Goal: Task Accomplishment & Management: Manage account settings

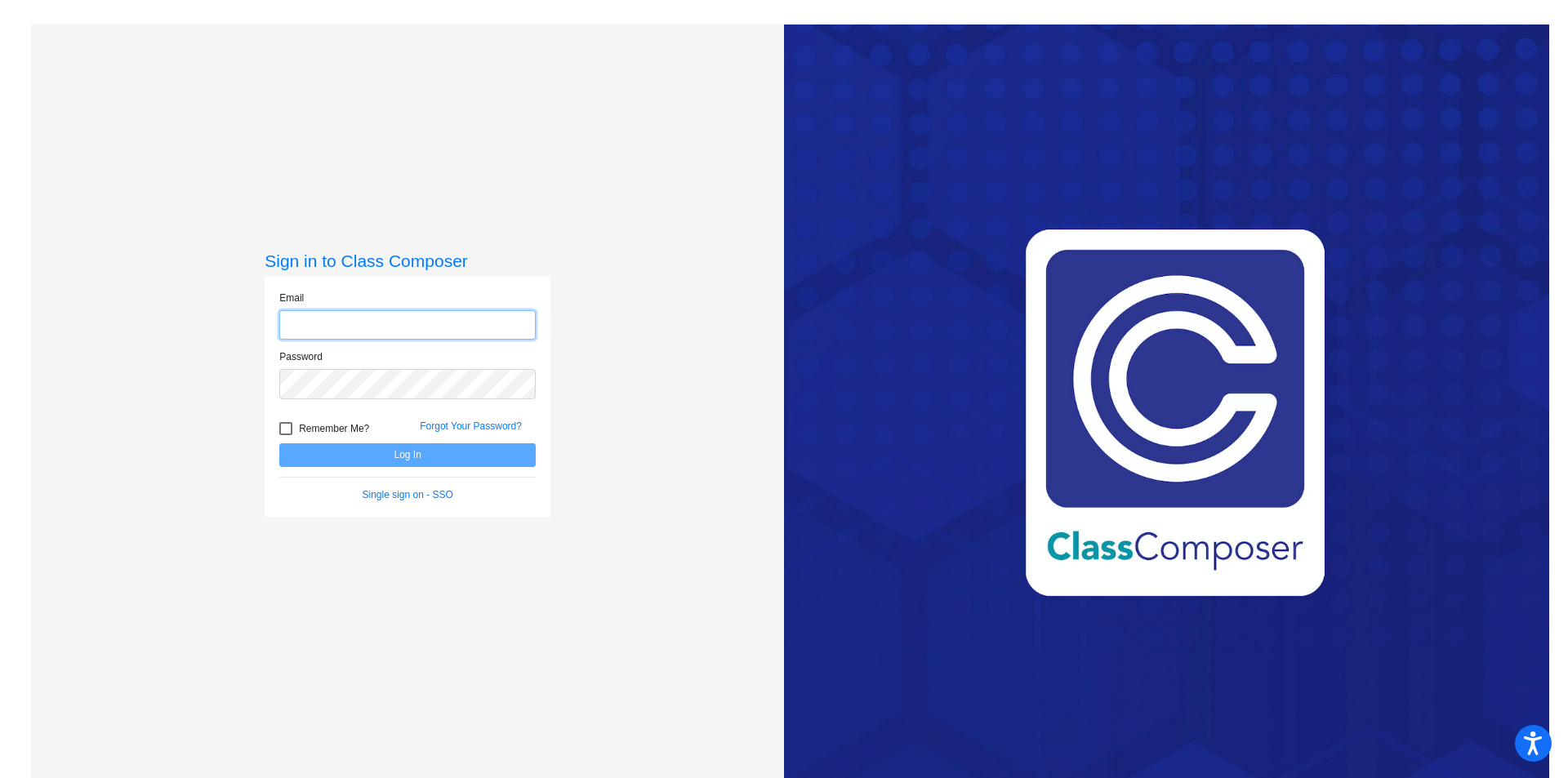
type input "[PERSON_NAME][EMAIL_ADDRESS][PERSON_NAME][DOMAIN_NAME]"
click at [443, 458] on button "Log In" at bounding box center [407, 455] width 256 height 23
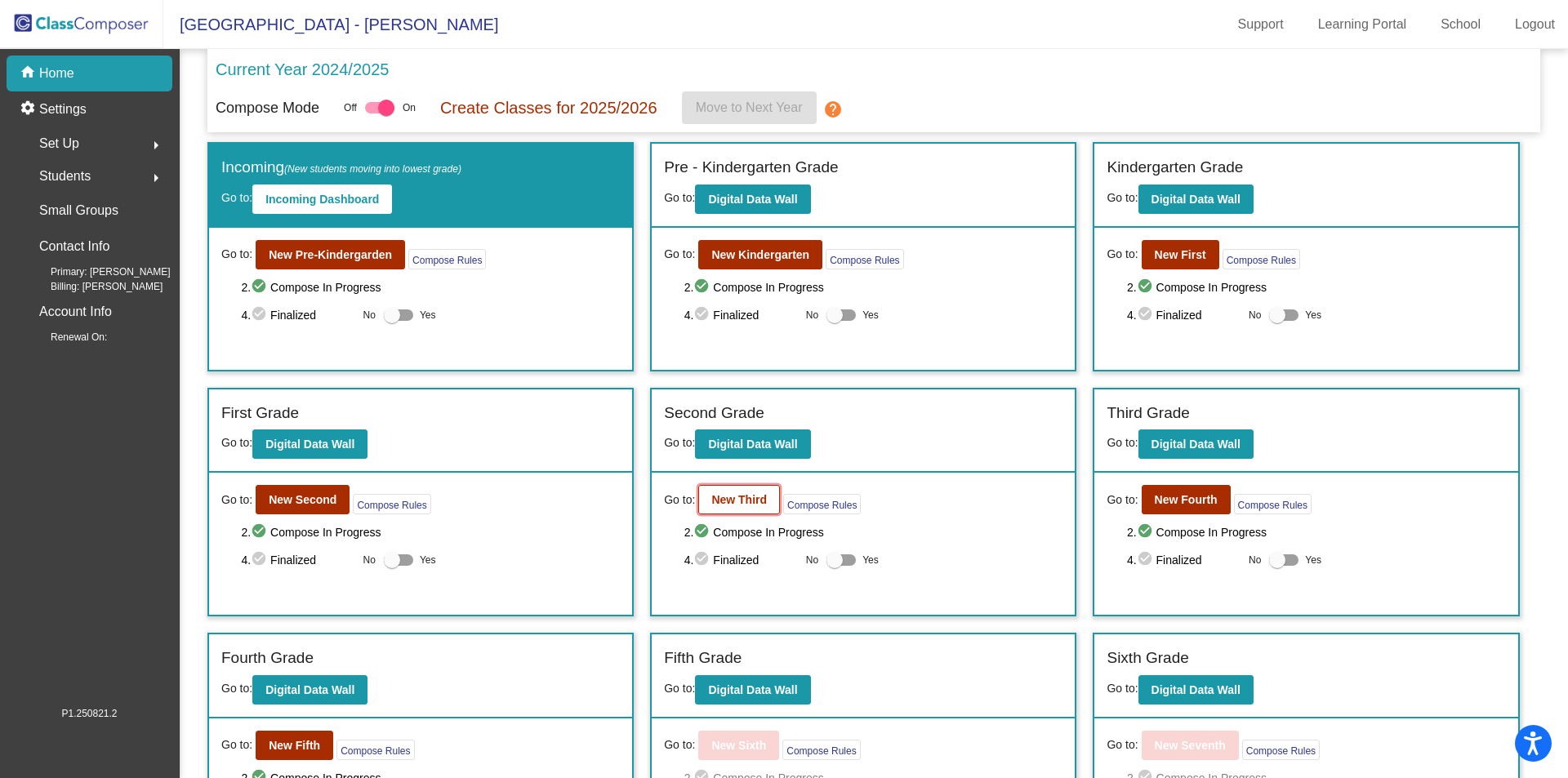
click at [732, 501] on b "New Third" at bounding box center [739, 499] width 56 height 13
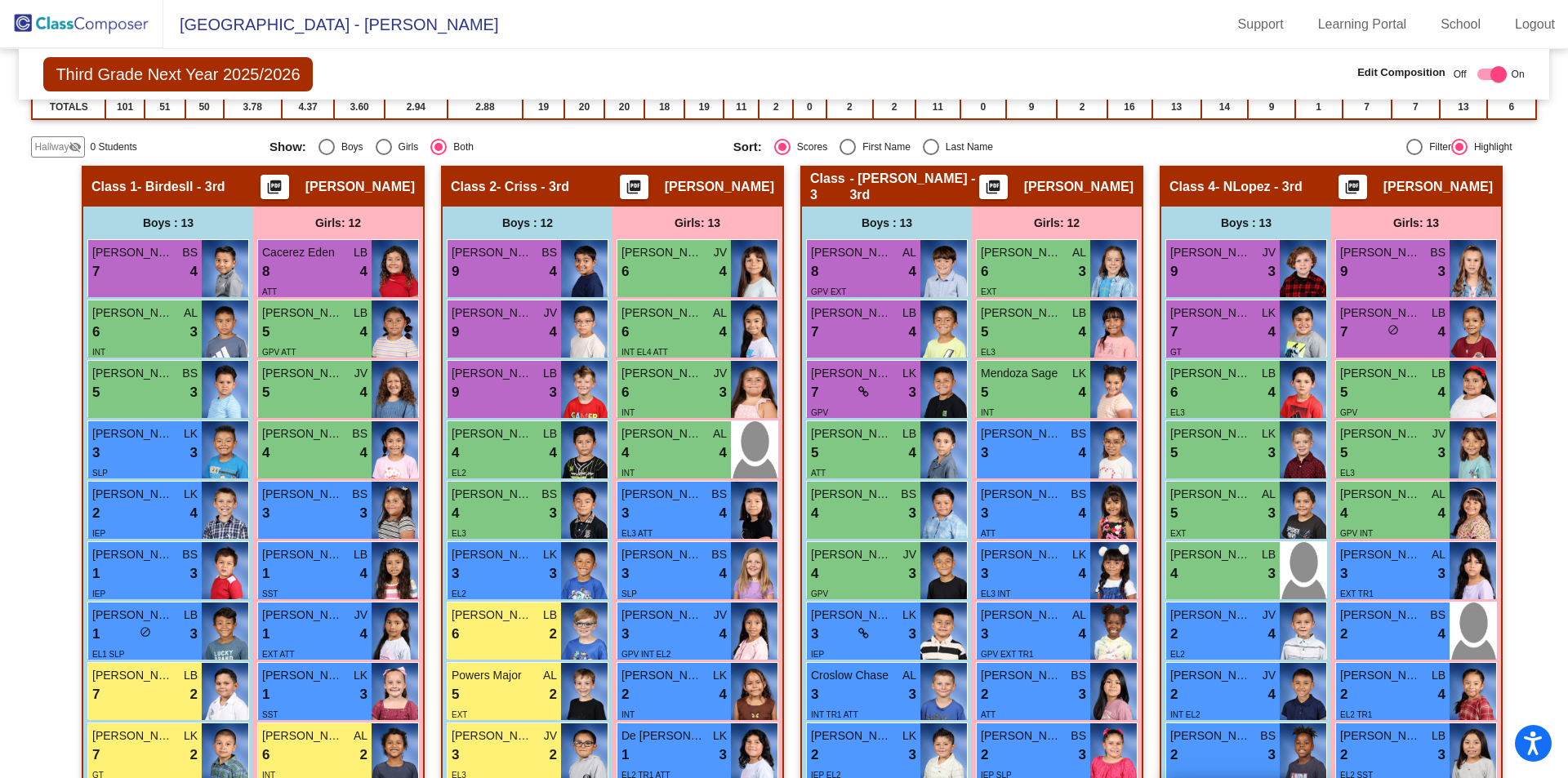
scroll to position [236, 0]
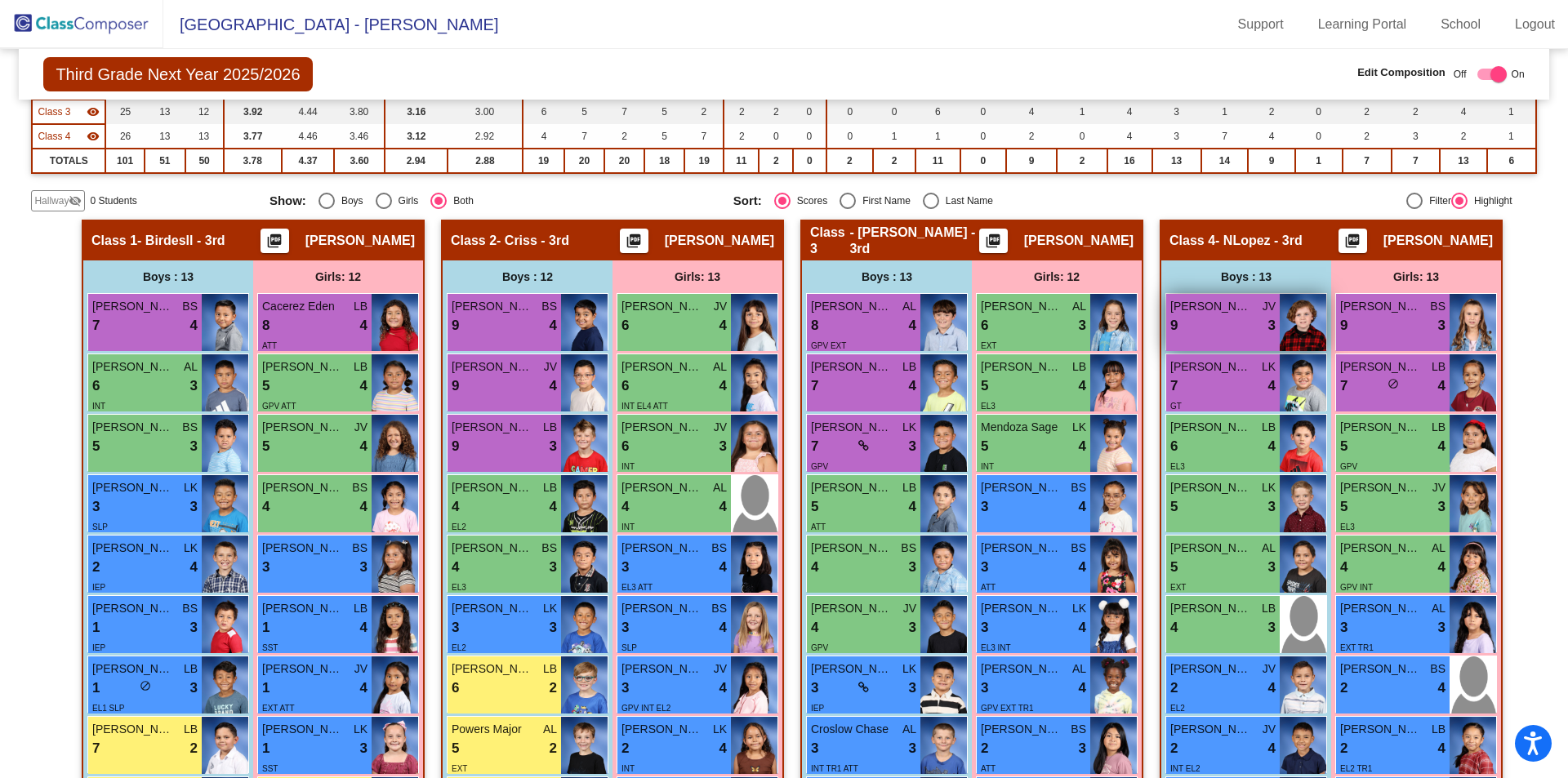
click at [1263, 310] on span "JV" at bounding box center [1269, 306] width 13 height 17
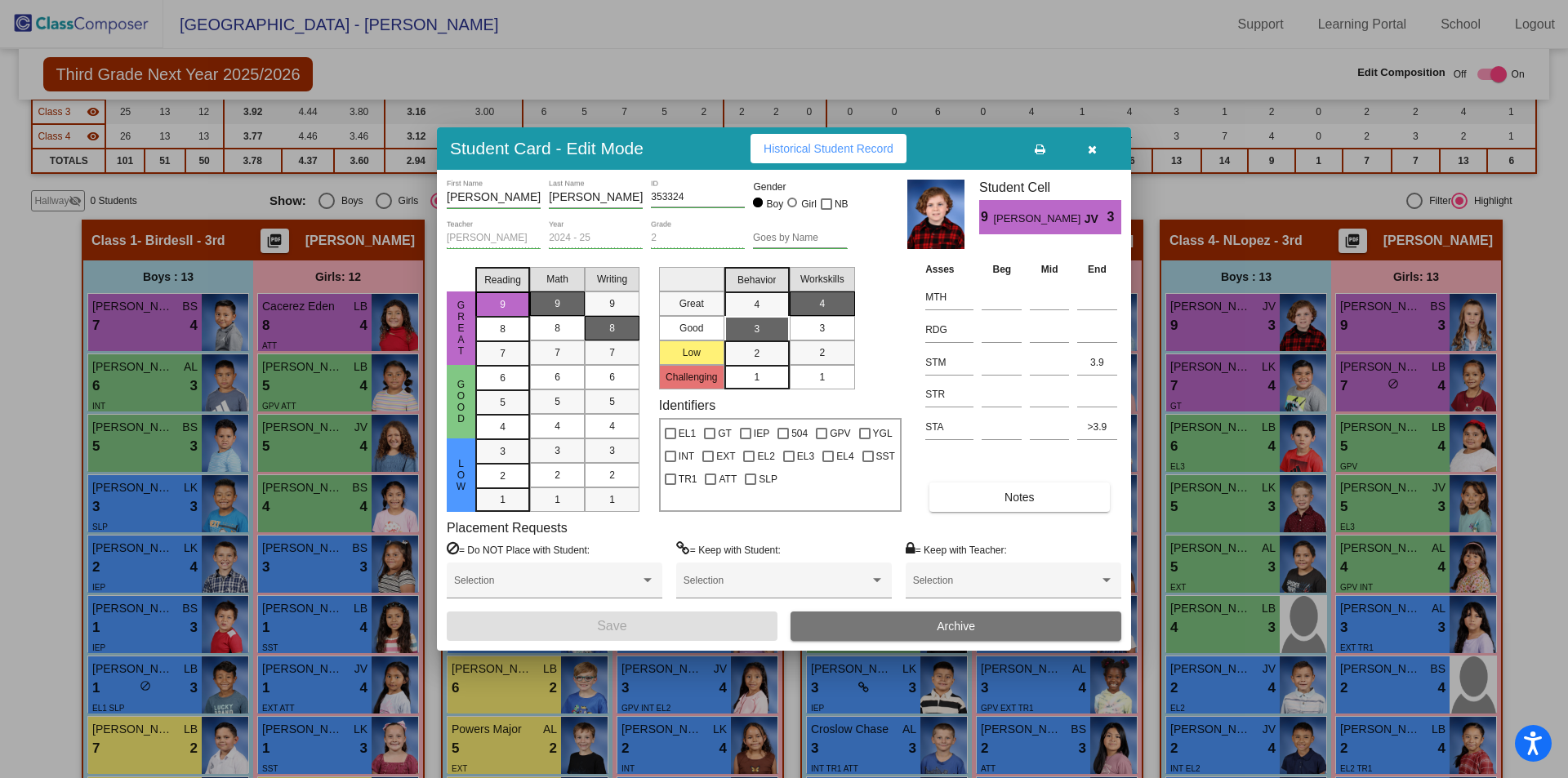
click at [930, 627] on button "Archive" at bounding box center [956, 626] width 330 height 30
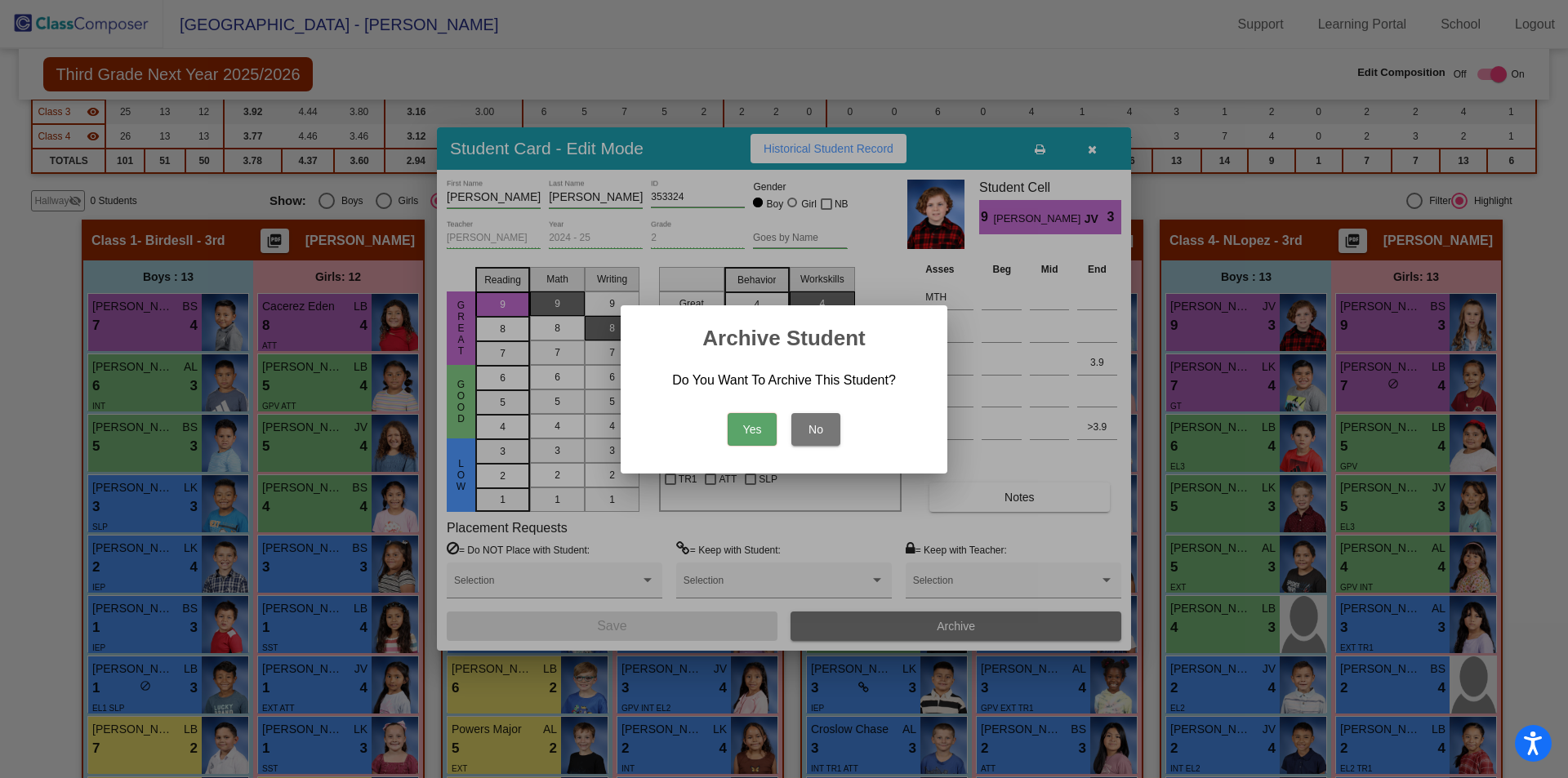
click at [755, 426] on button "Yes" at bounding box center [752, 430] width 49 height 32
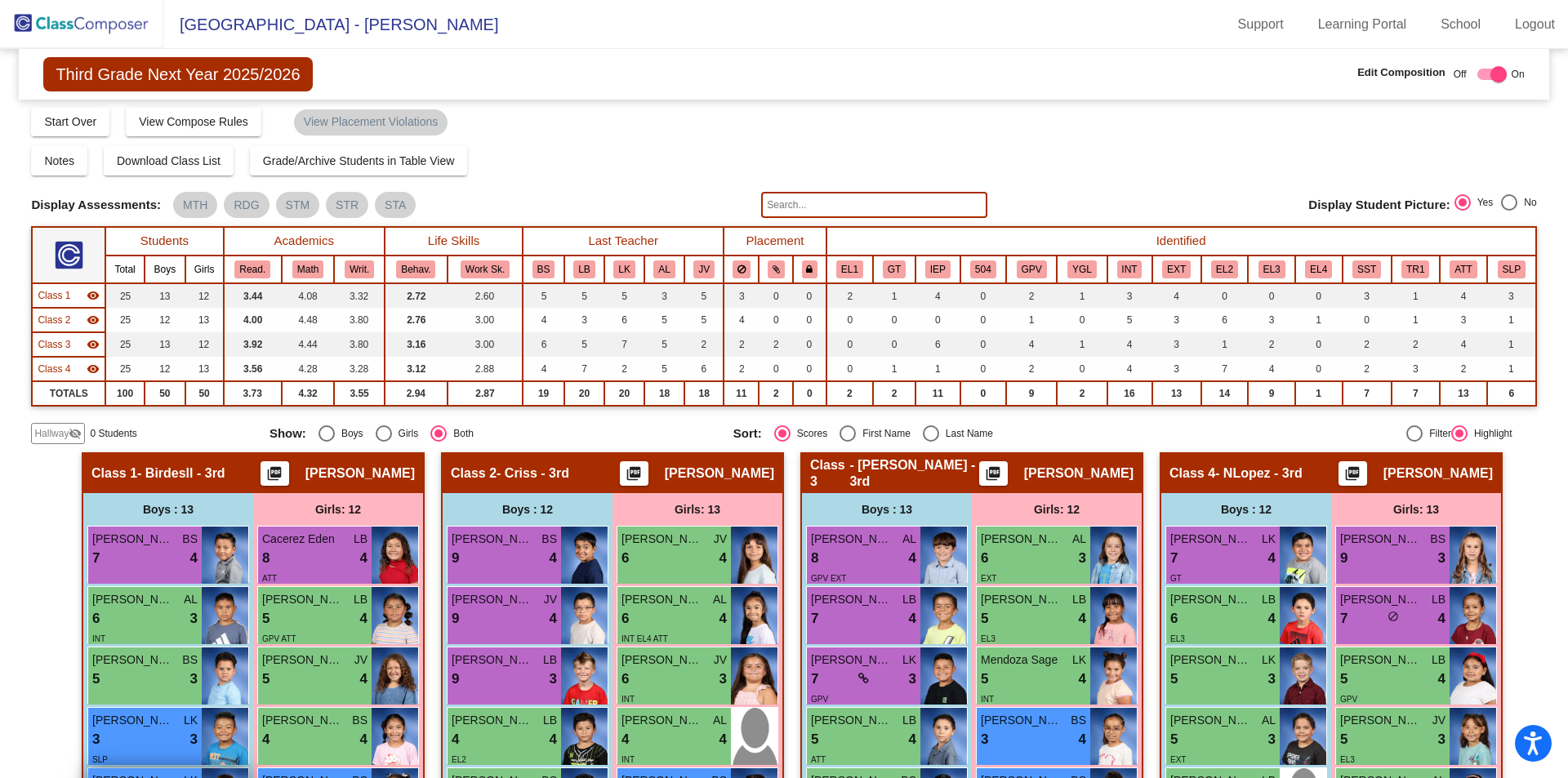
scroll to position [0, 0]
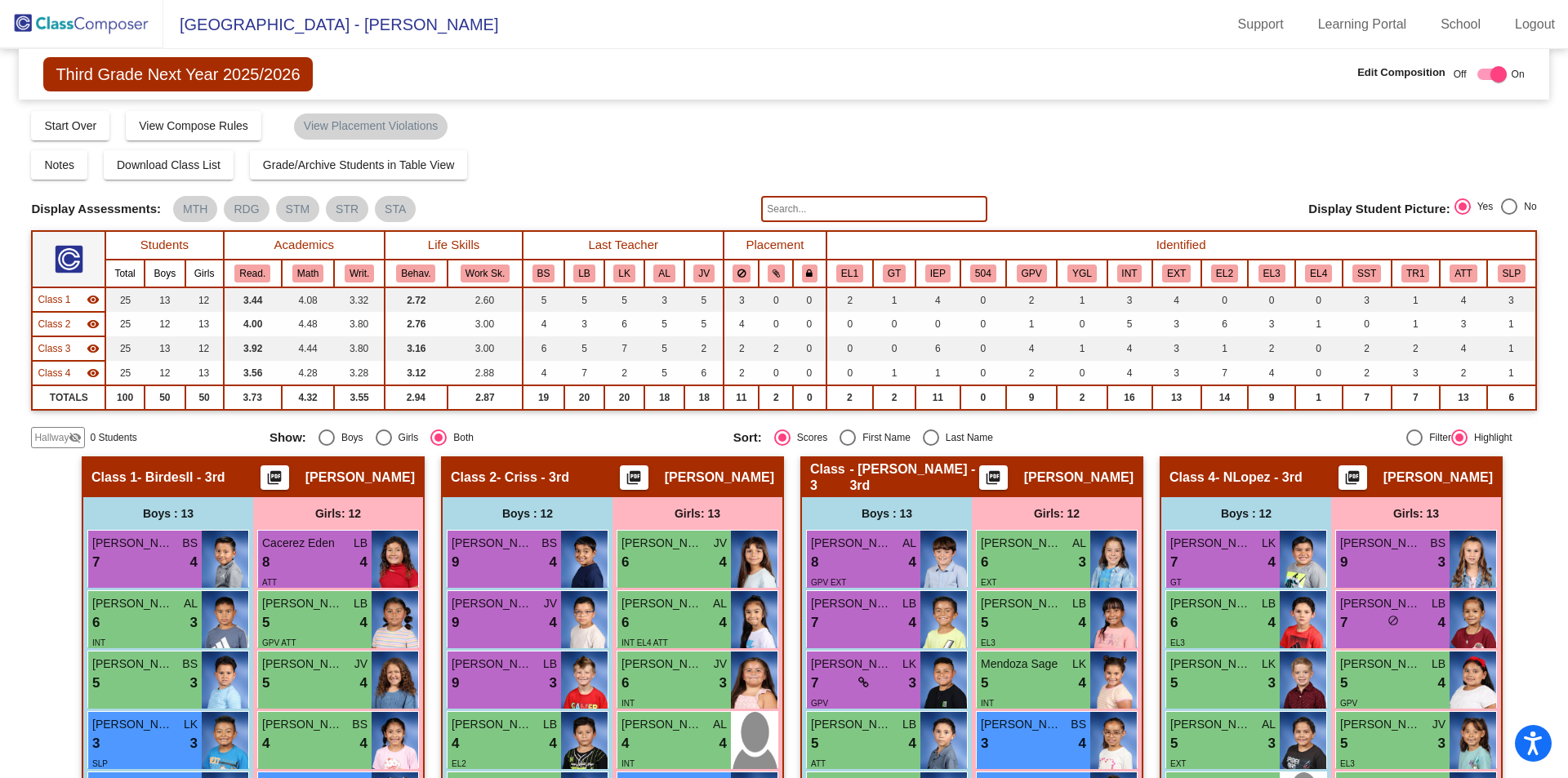
click at [88, 13] on img at bounding box center [81, 23] width 163 height 48
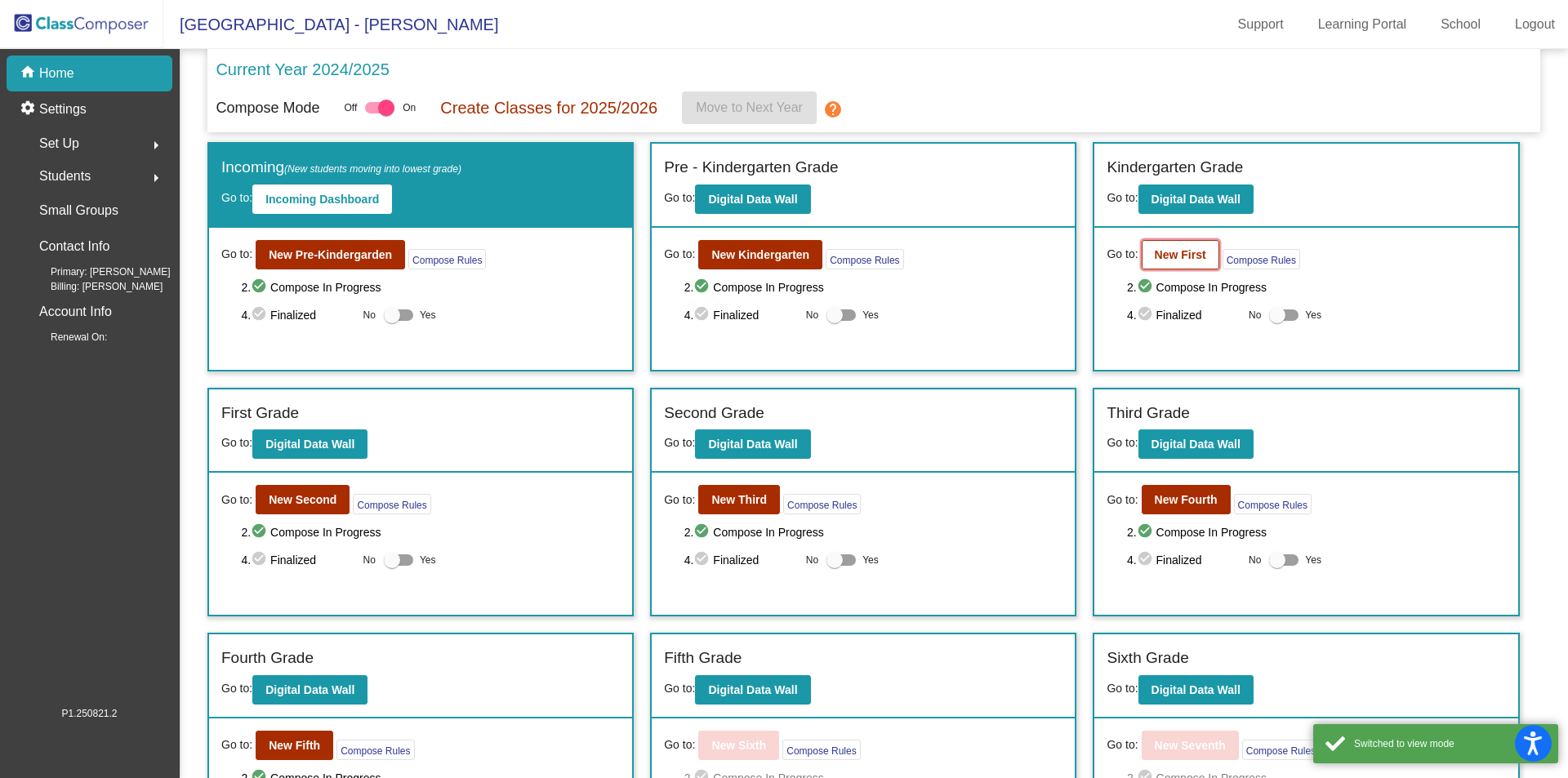
click at [1162, 264] on button "New First" at bounding box center [1181, 255] width 78 height 30
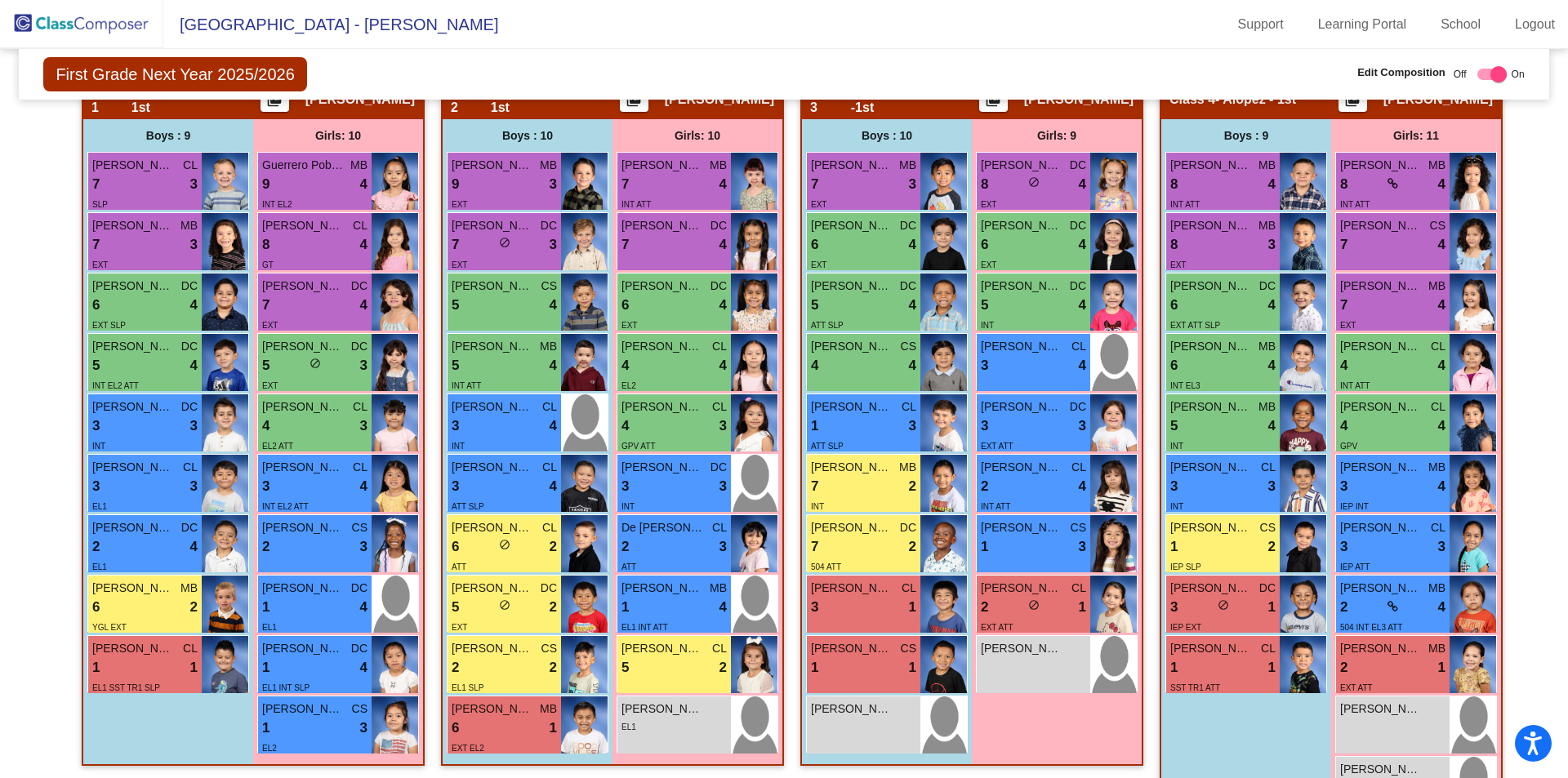
scroll to position [367, 0]
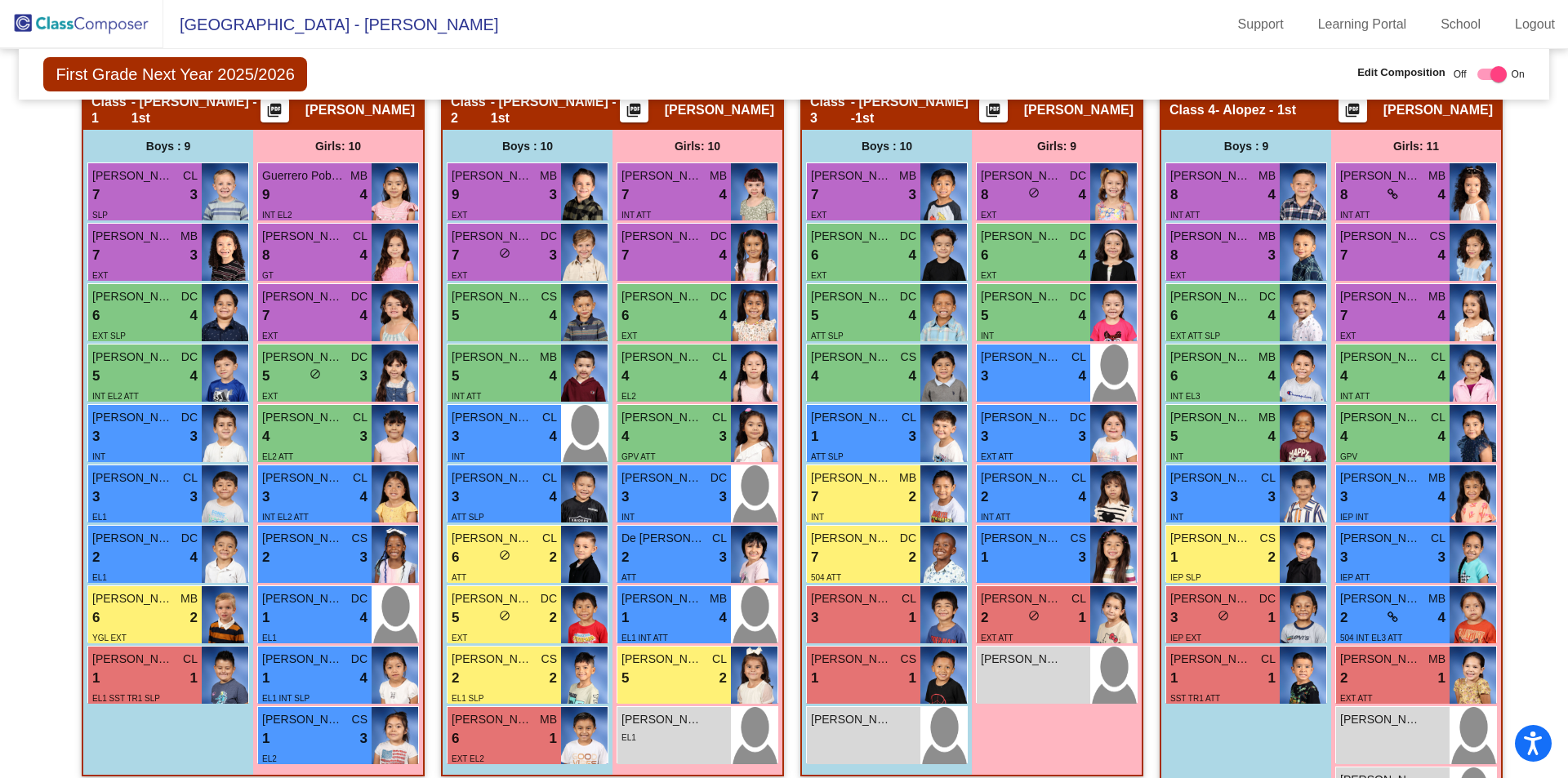
click at [113, 26] on img at bounding box center [81, 23] width 163 height 48
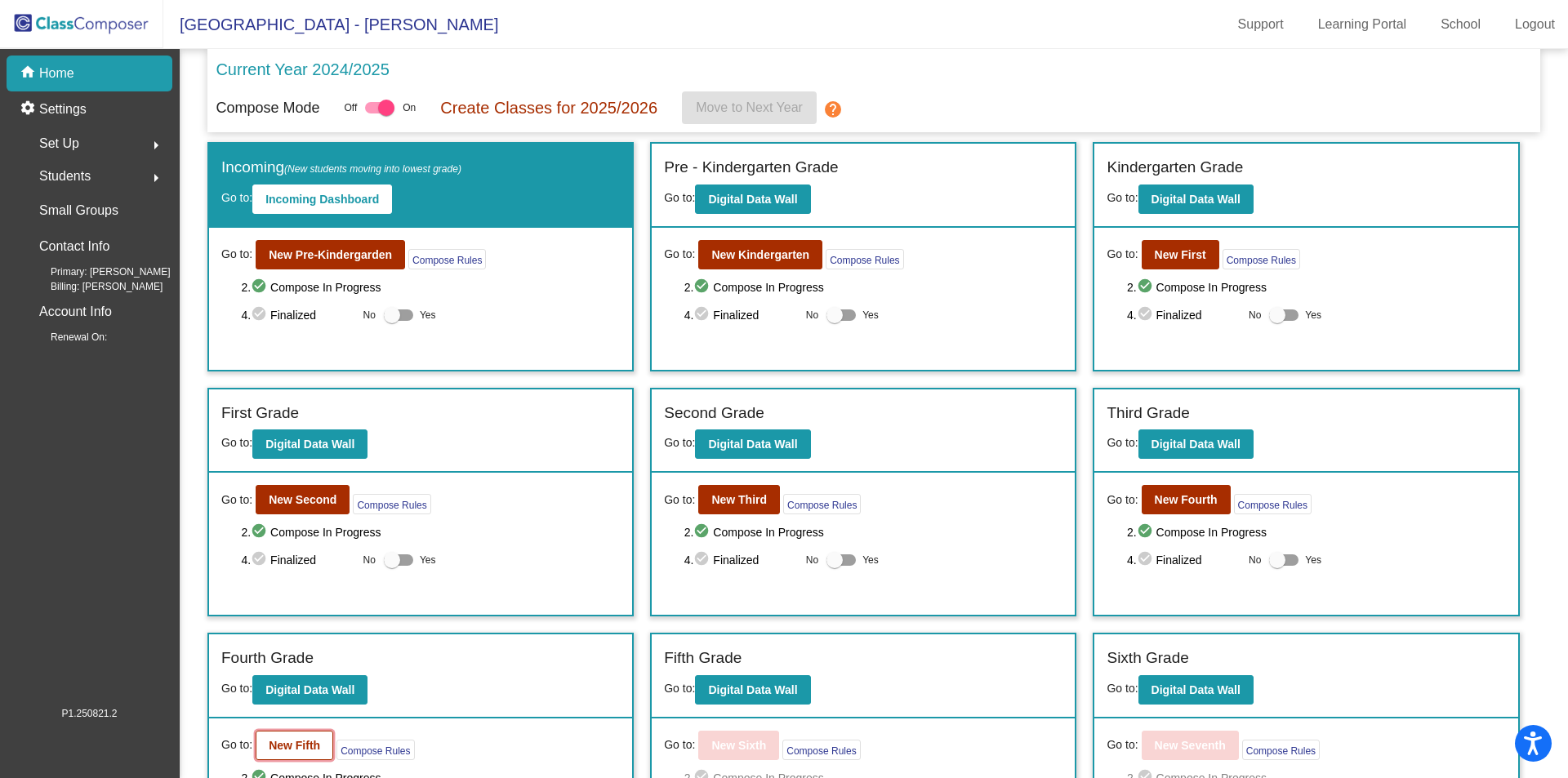
click at [306, 742] on b "New Fifth" at bounding box center [294, 746] width 51 height 13
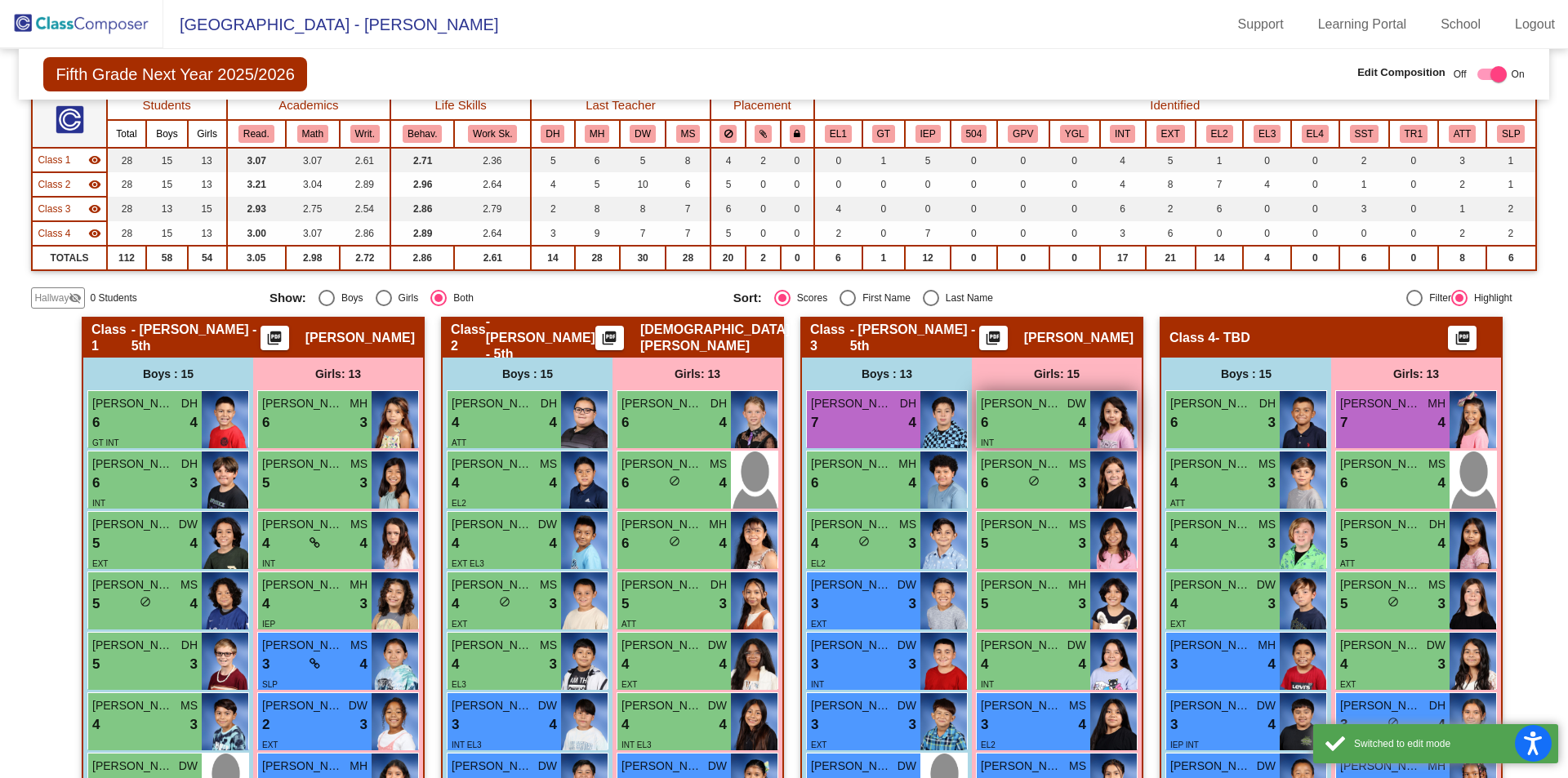
scroll to position [327, 0]
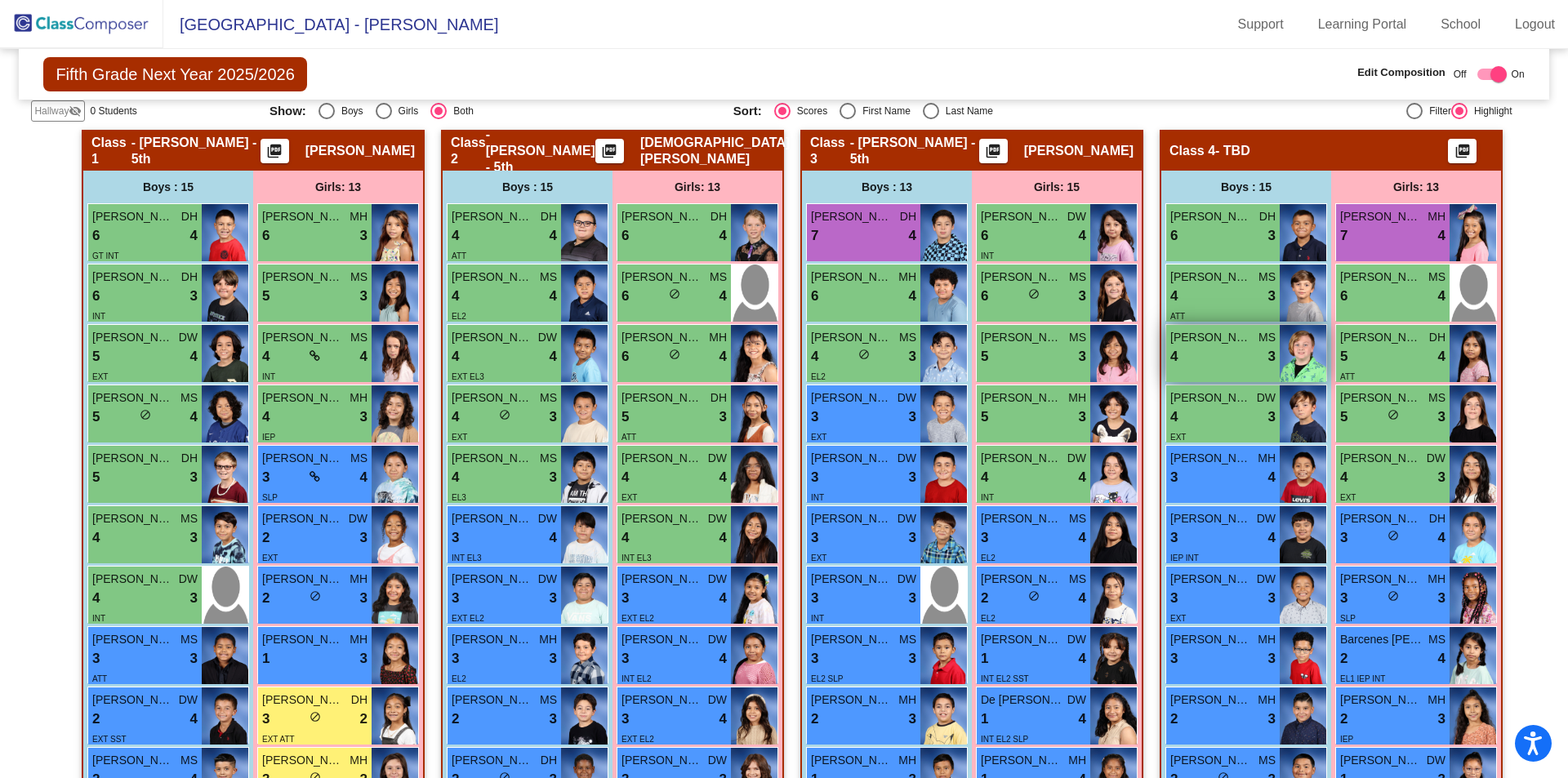
click at [1222, 357] on div "4 lock do_not_disturb_alt 3" at bounding box center [1222, 357] width 106 height 22
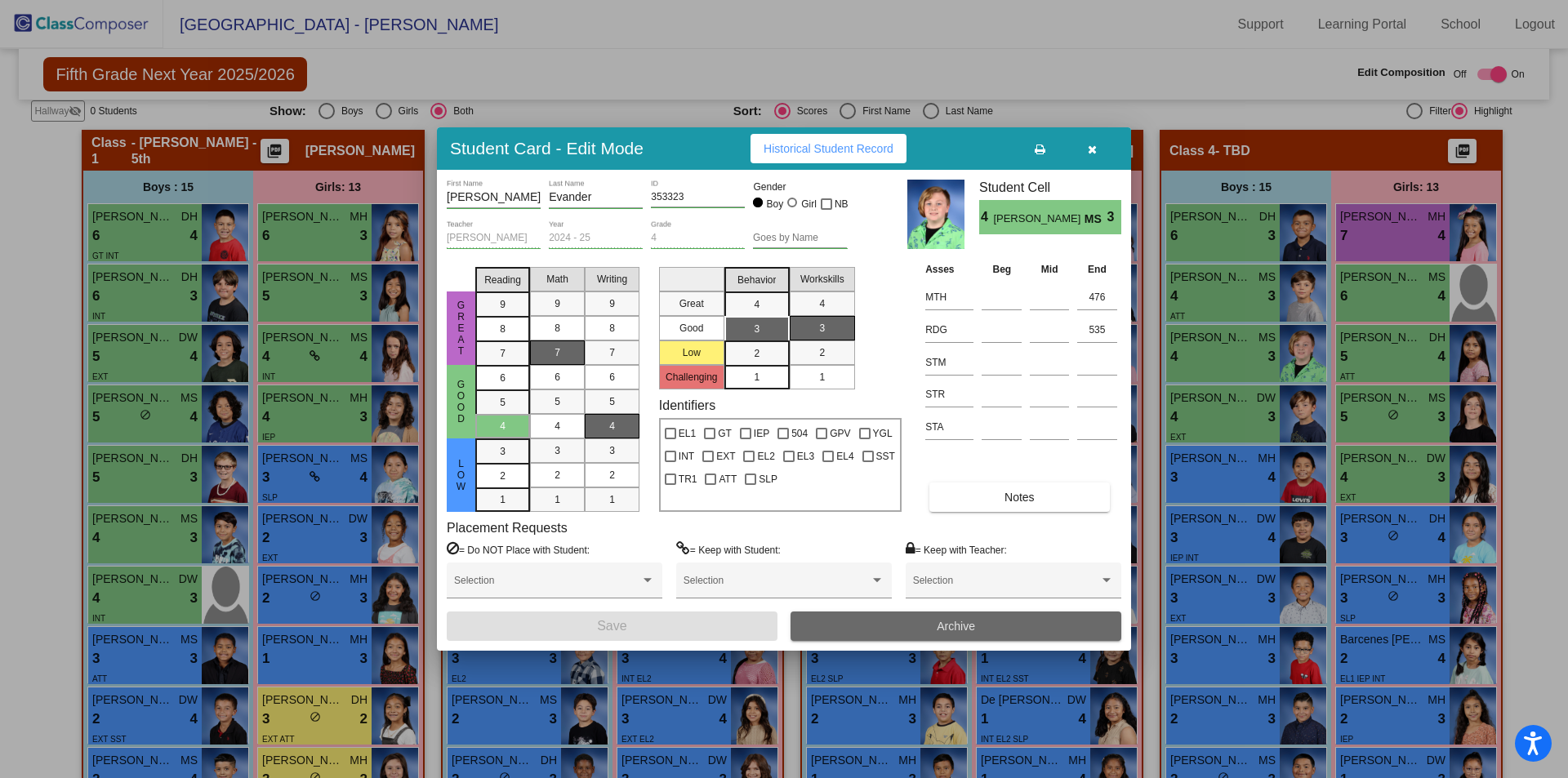
click at [990, 626] on button "Archive" at bounding box center [956, 626] width 330 height 30
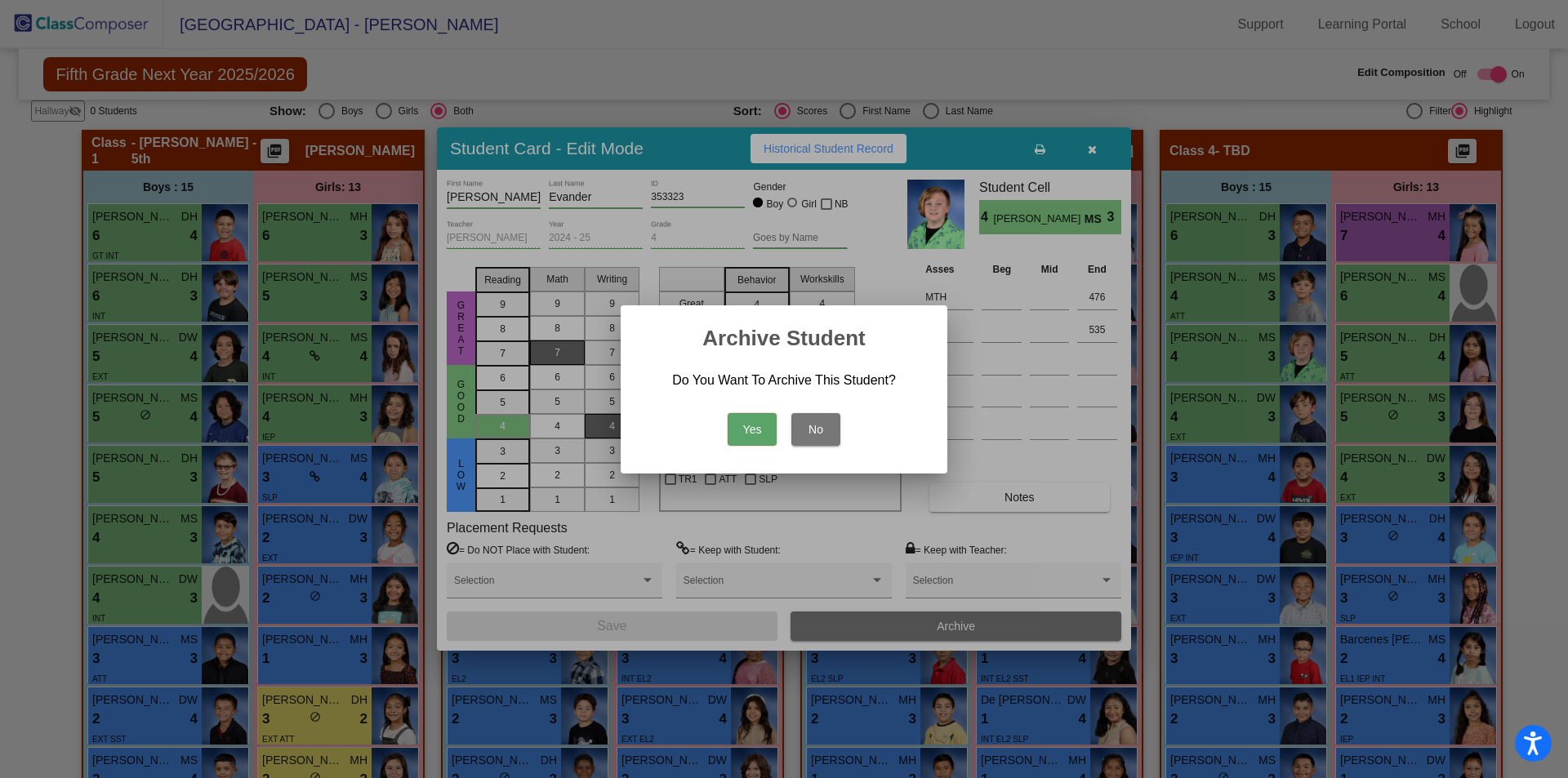
click at [764, 426] on button "Yes" at bounding box center [752, 430] width 49 height 32
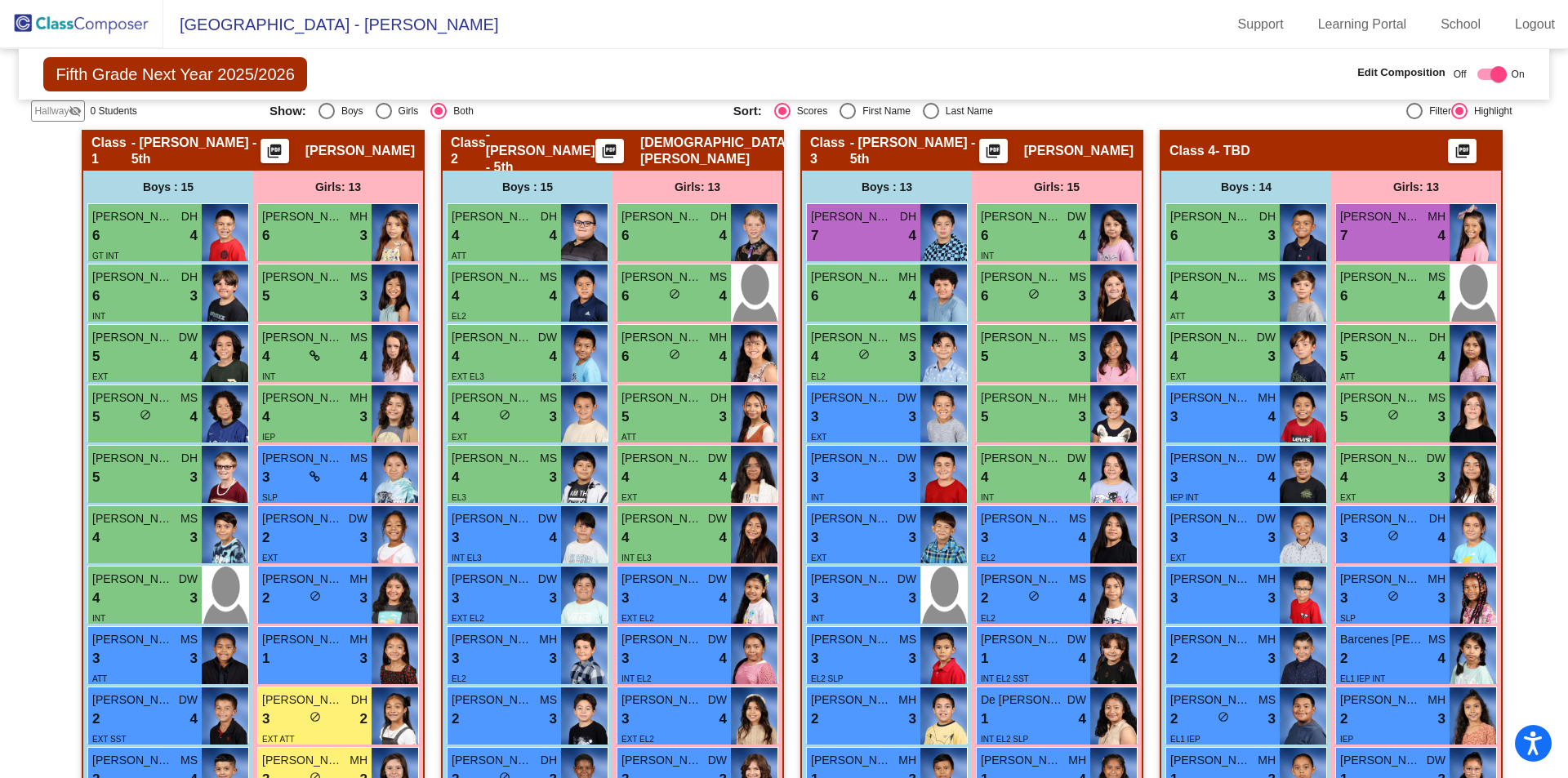
click at [128, 19] on img at bounding box center [81, 23] width 163 height 48
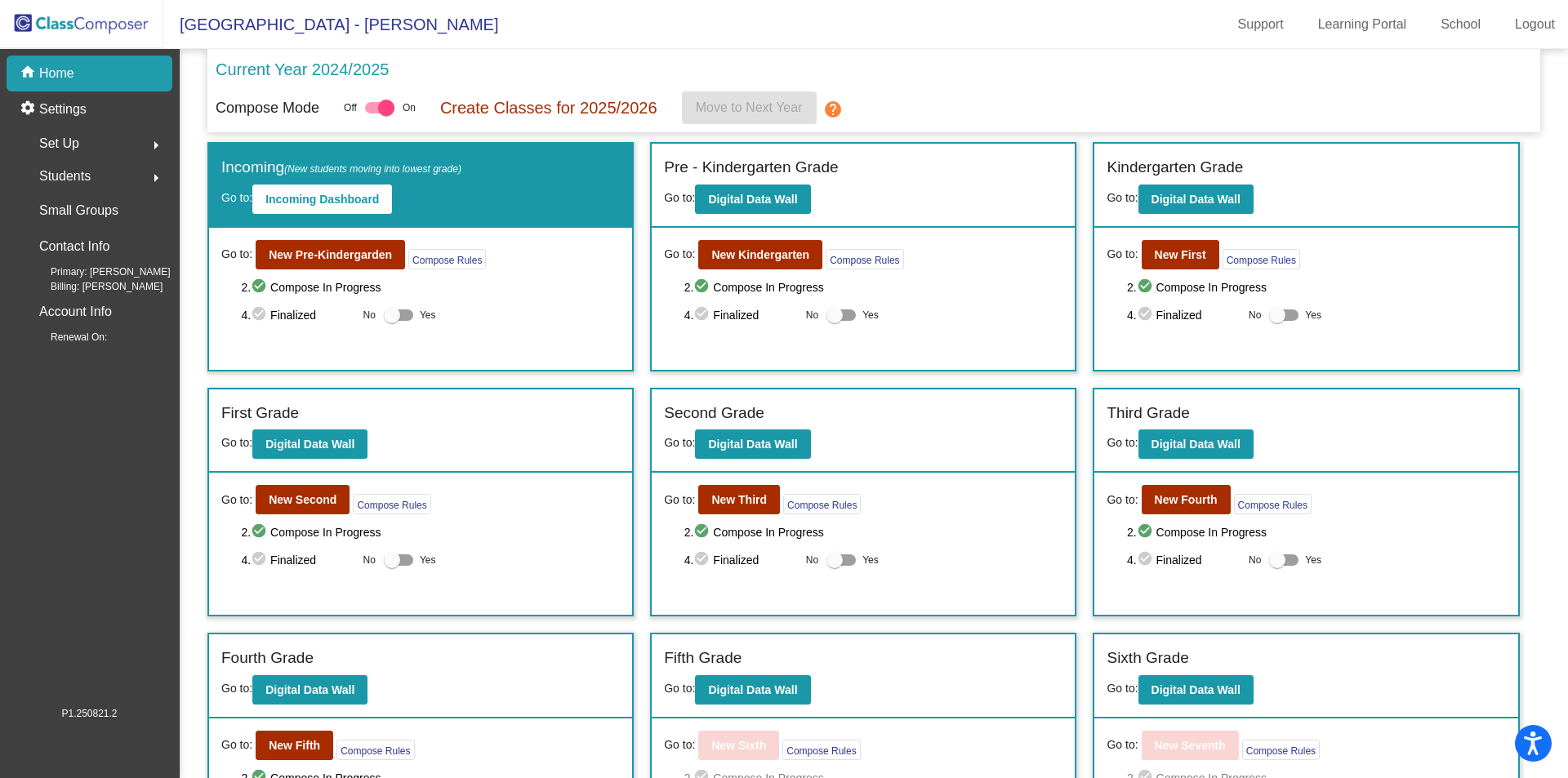
click at [687, 68] on div "Current Year 2024/2025" at bounding box center [874, 74] width 1316 height 34
click at [621, 305] on div "Go to: New Pre-Kindergarden Compose Rules 2. check_circle Compose In Progress 4…" at bounding box center [421, 298] width 423 height 142
click at [283, 747] on b "New Fifth" at bounding box center [294, 746] width 51 height 13
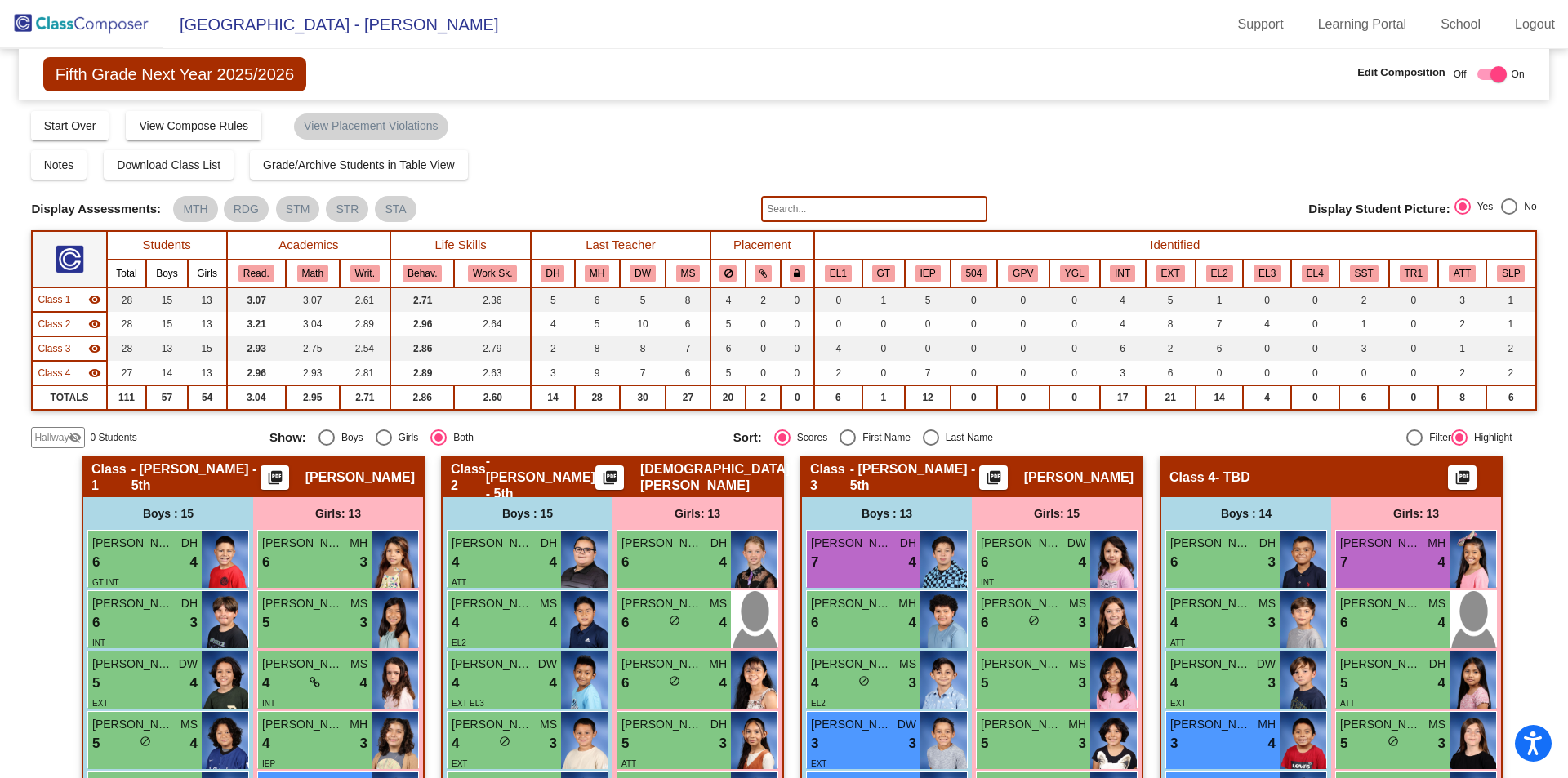
click at [125, 15] on img at bounding box center [81, 23] width 163 height 48
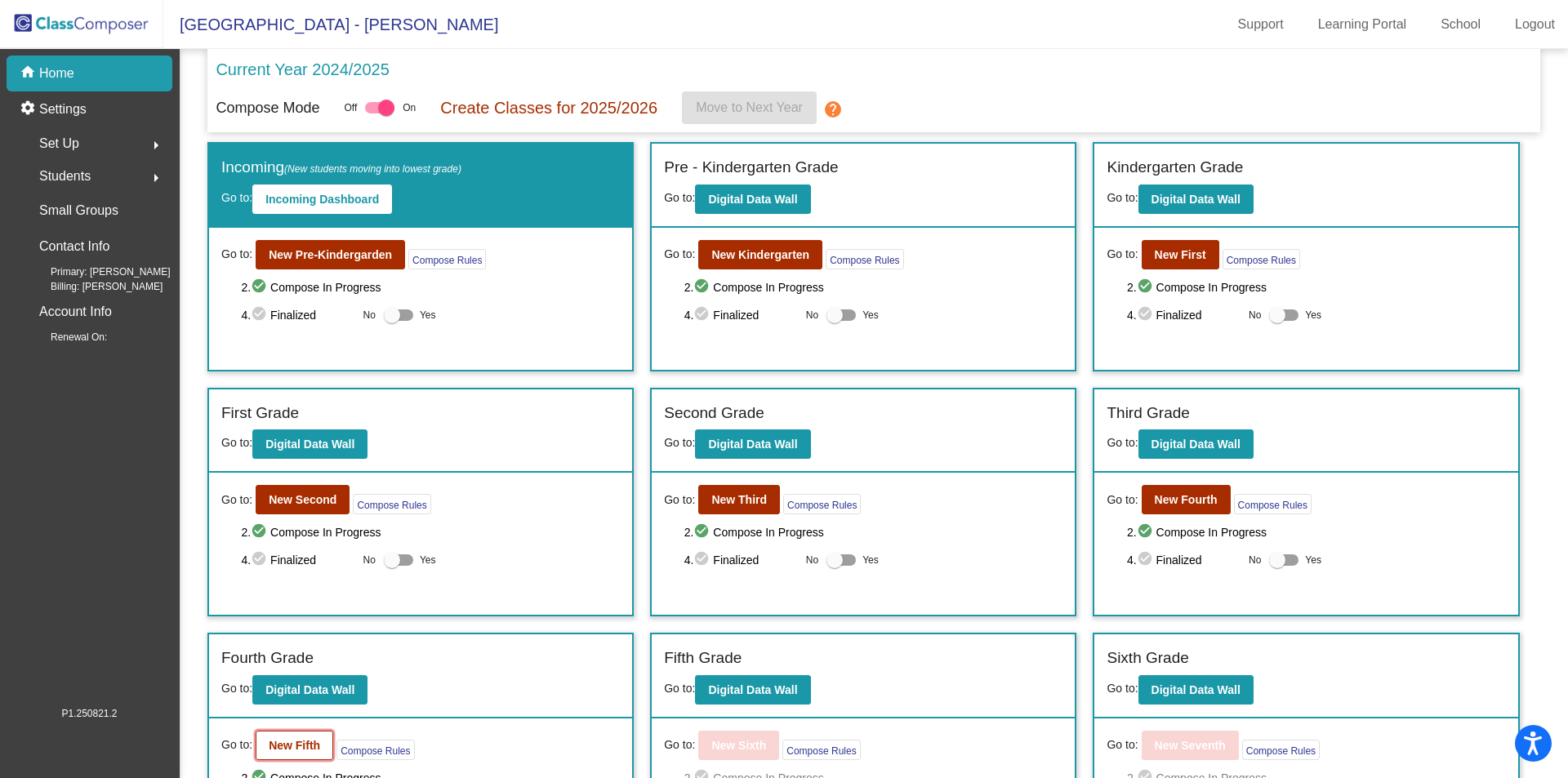
click at [314, 732] on button "New Fifth" at bounding box center [294, 746] width 78 height 30
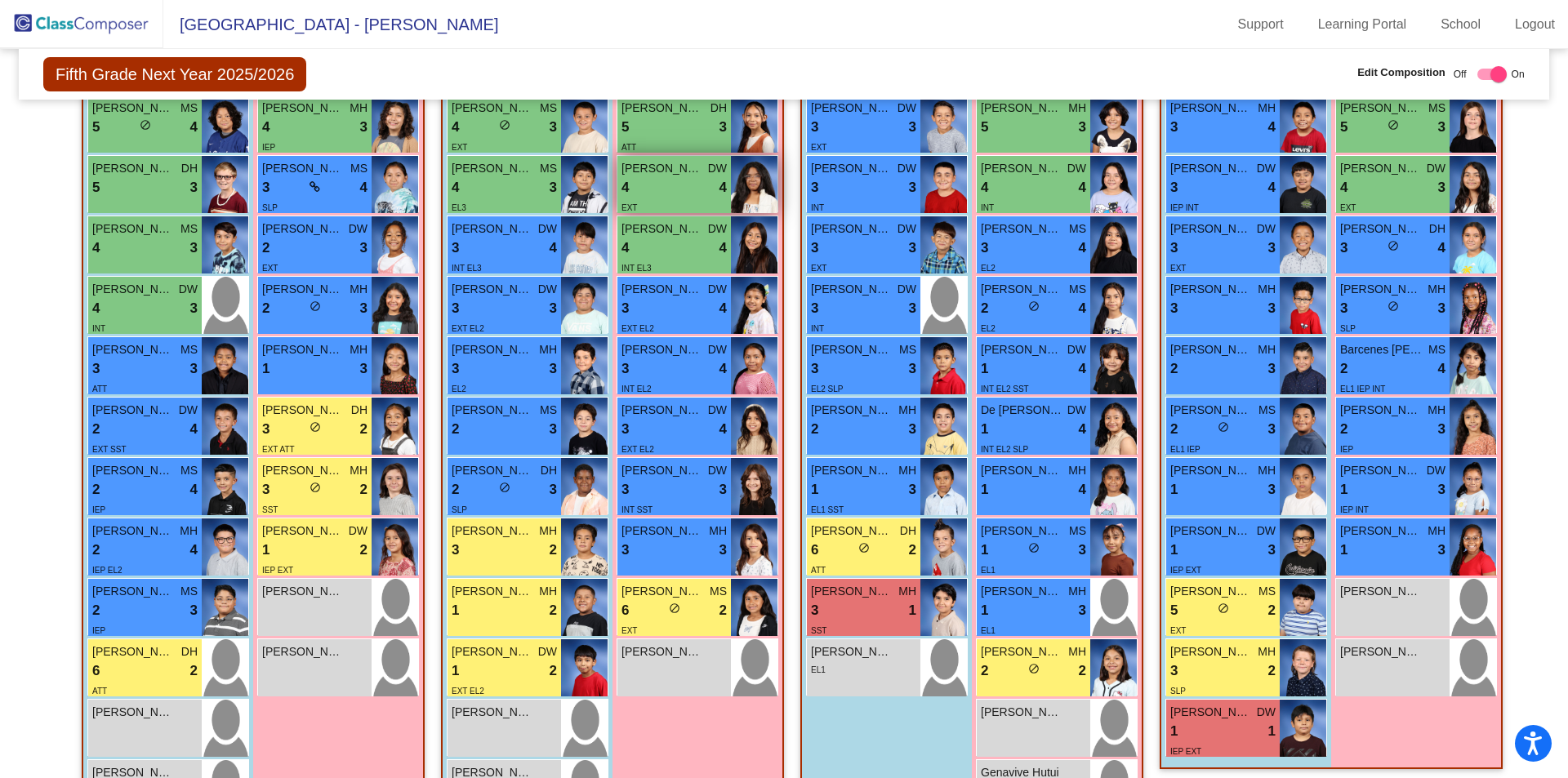
scroll to position [653, 0]
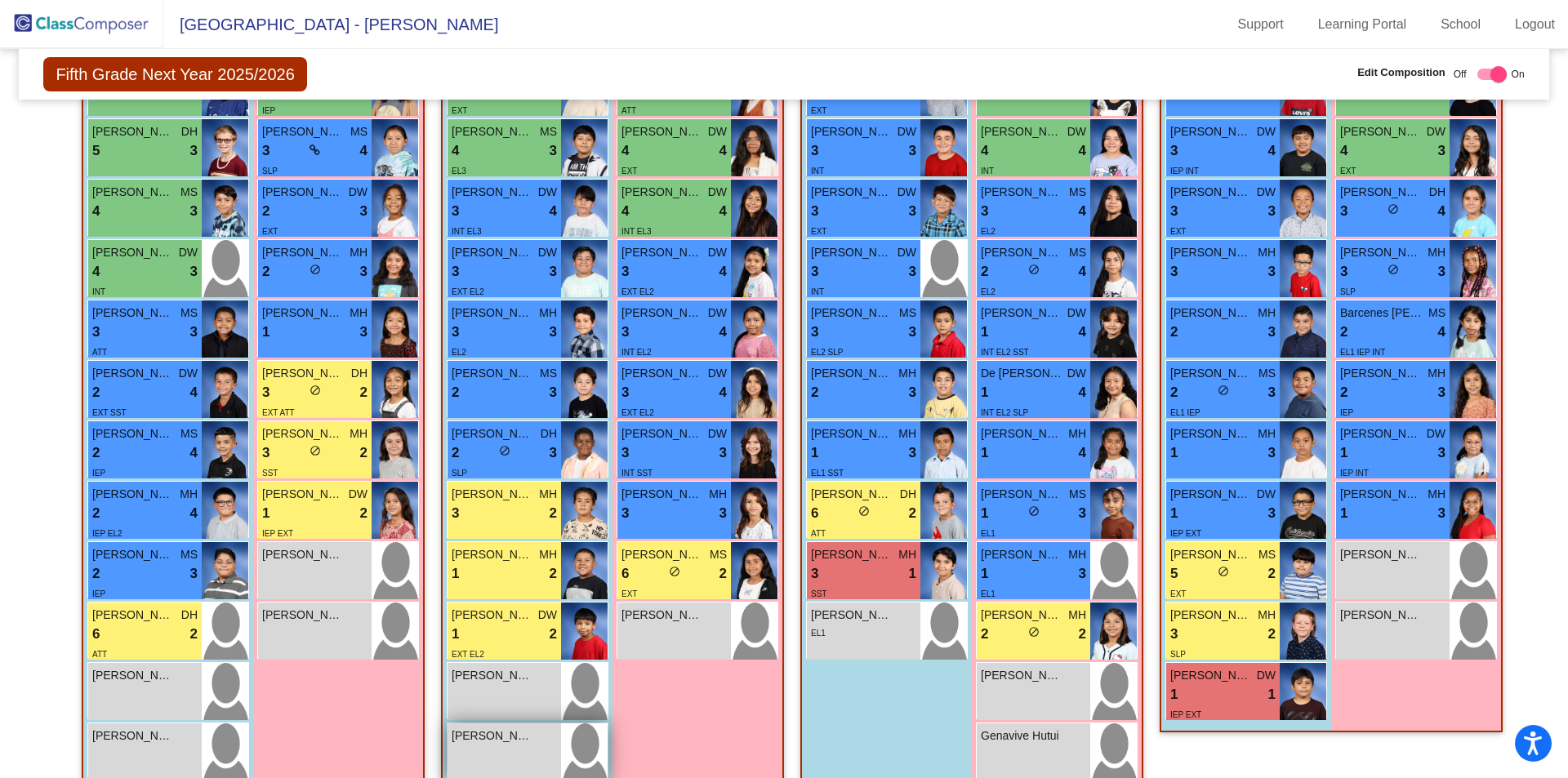
click at [516, 764] on div "[PERSON_NAME] lock do_not_disturb_alt" at bounding box center [505, 751] width 114 height 57
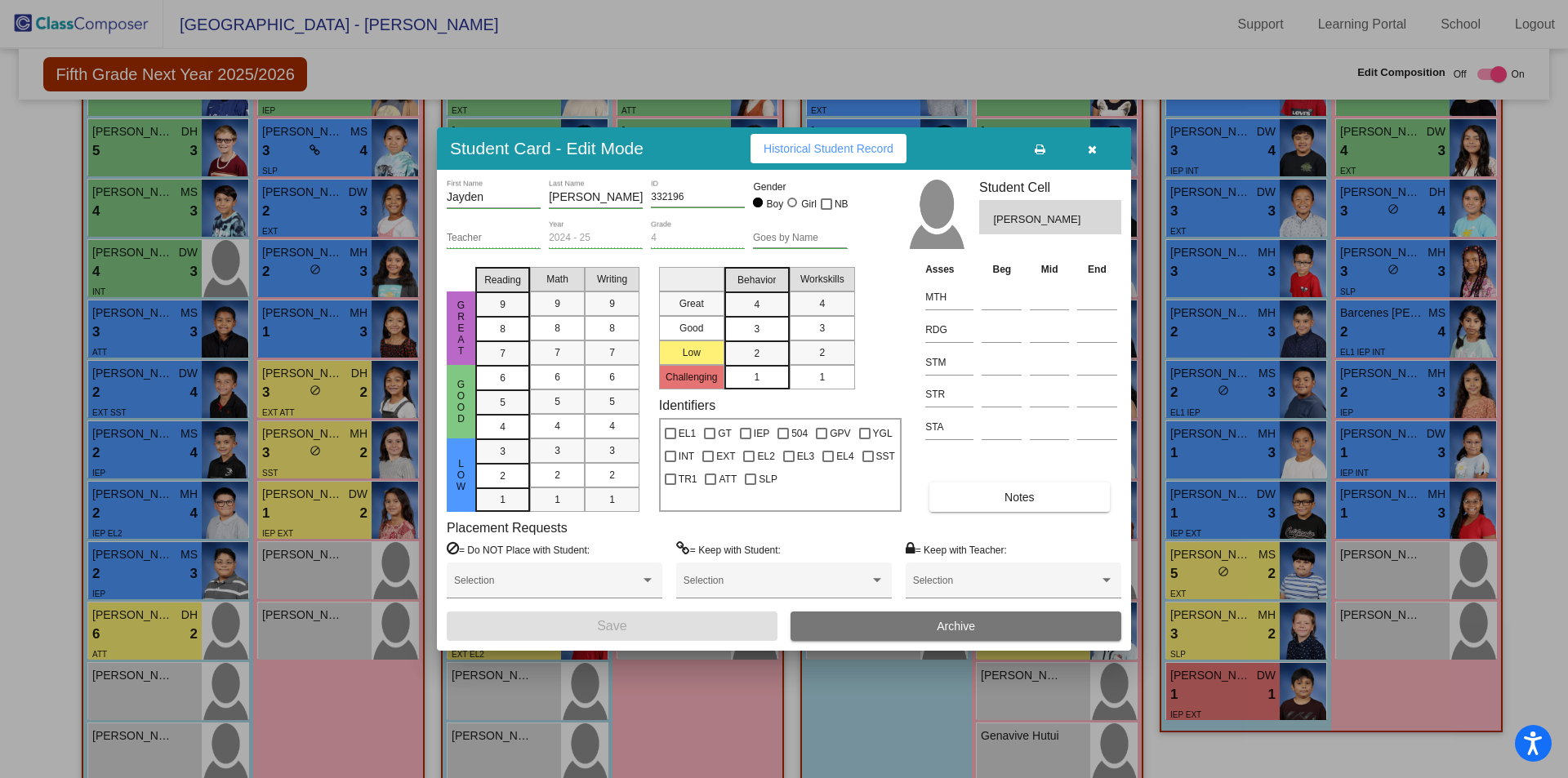
click at [989, 632] on button "Archive" at bounding box center [956, 626] width 330 height 30
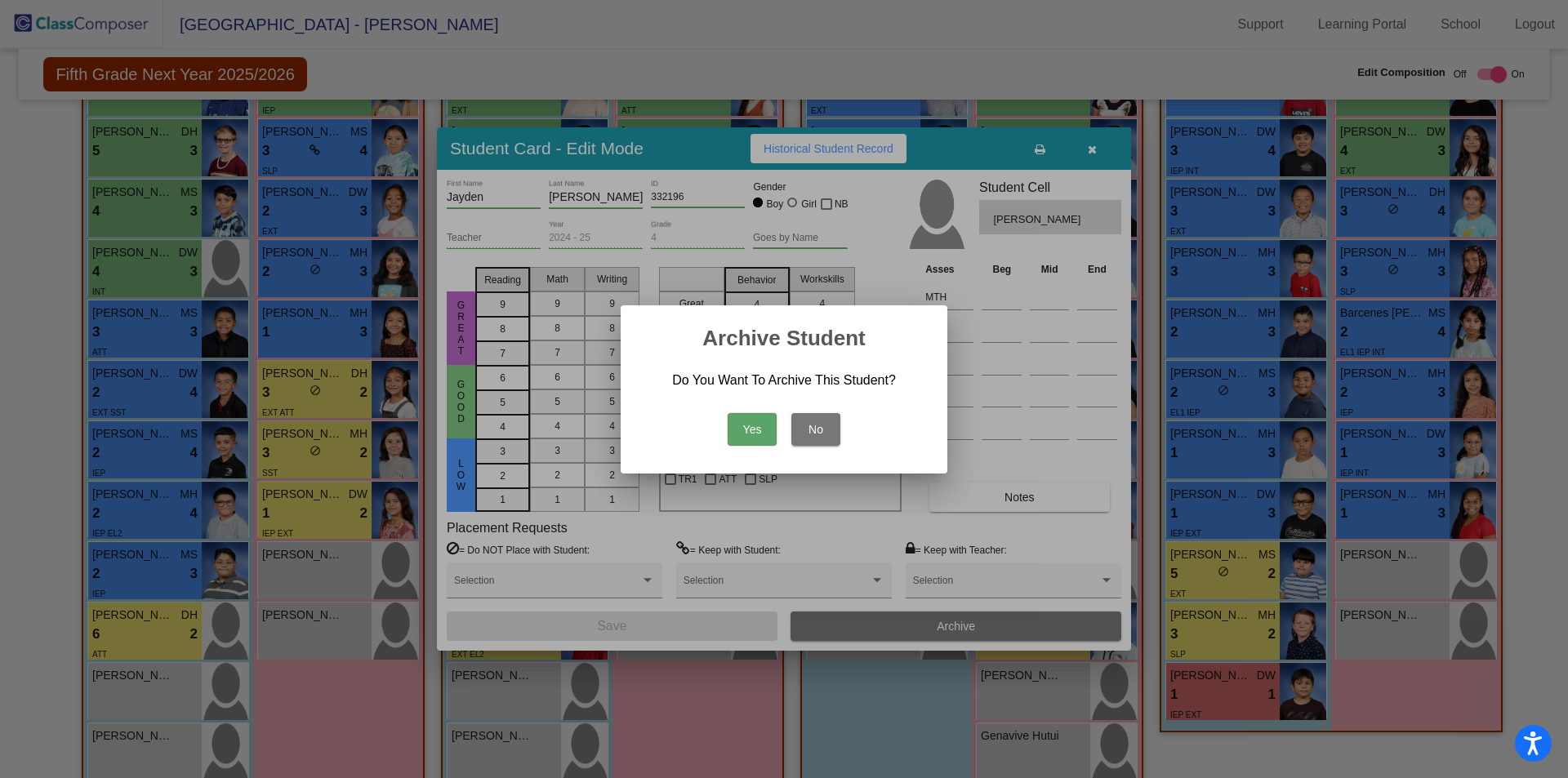
click at [740, 435] on button "Yes" at bounding box center [752, 430] width 49 height 32
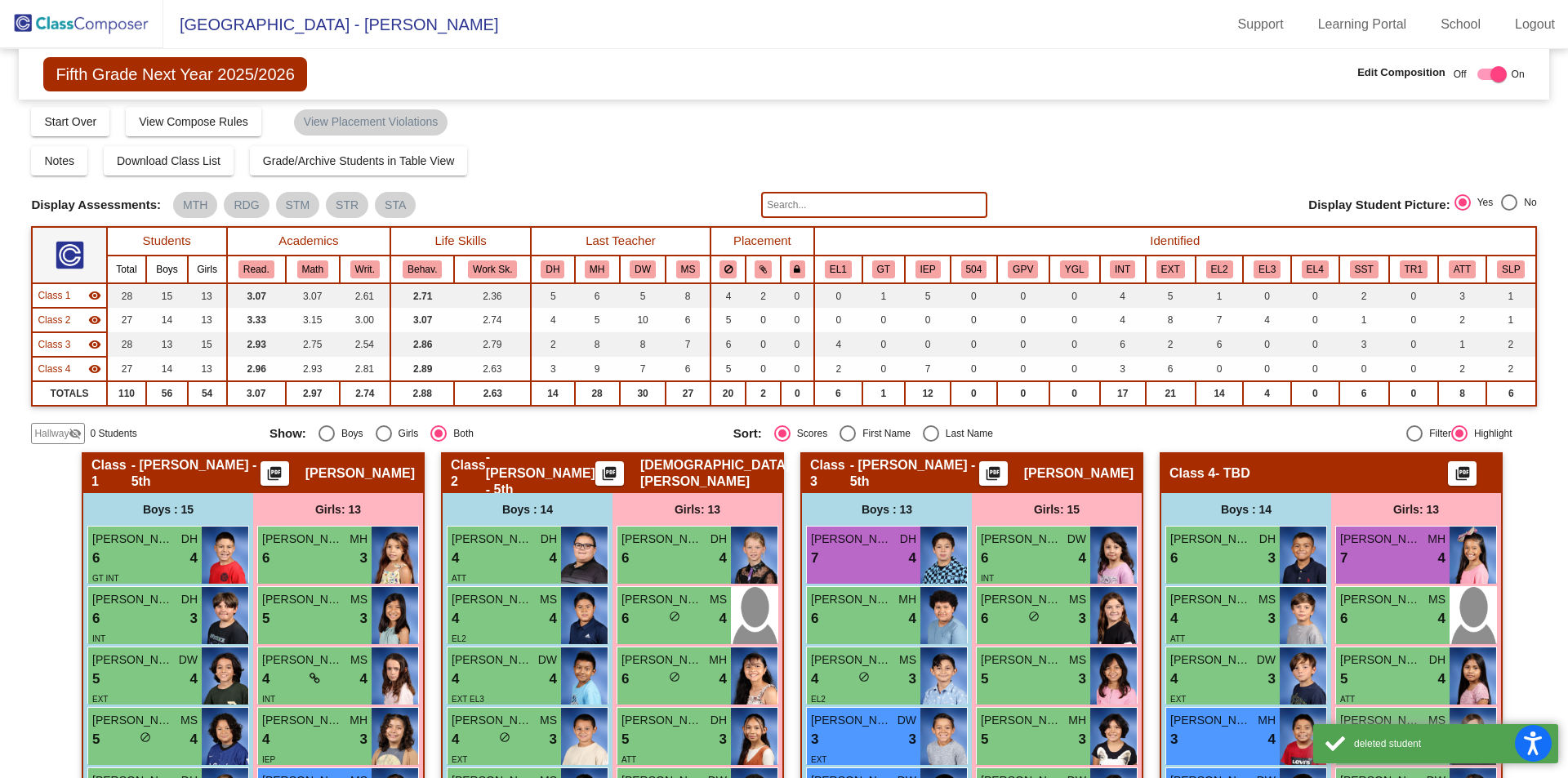
scroll to position [0, 0]
